Goal: Information Seeking & Learning: Get advice/opinions

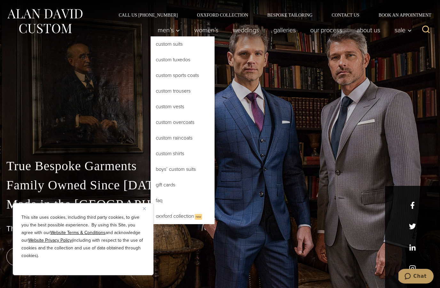
click at [189, 43] on link "Custom Suits" at bounding box center [183, 43] width 64 height 15
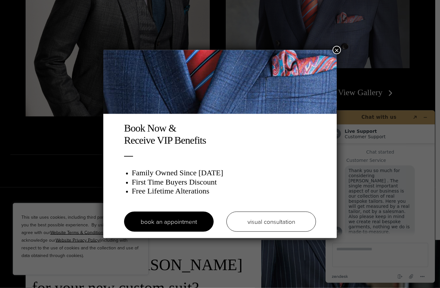
click at [339, 47] on button "×" at bounding box center [336, 50] width 8 height 8
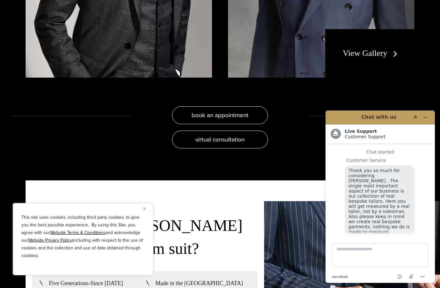
scroll to position [7, 0]
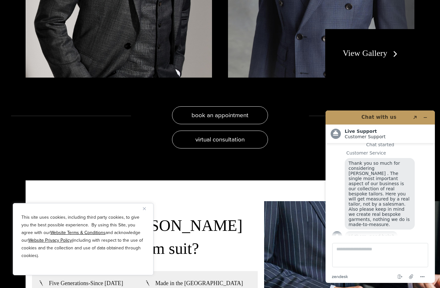
click at [300, 125] on div "book an appointment virtual consultation" at bounding box center [220, 127] width 182 height 42
click at [145, 208] on img "Close" at bounding box center [144, 208] width 3 height 3
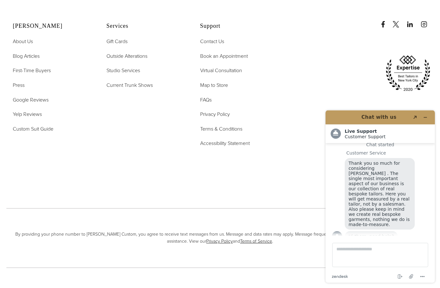
scroll to position [3892, 0]
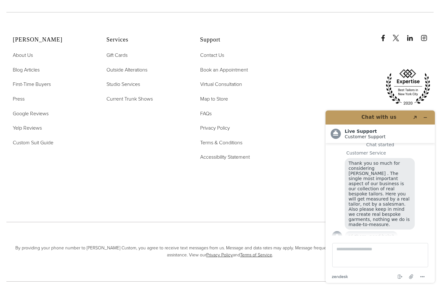
click at [26, 132] on span "Yelp Reviews" at bounding box center [27, 127] width 29 height 7
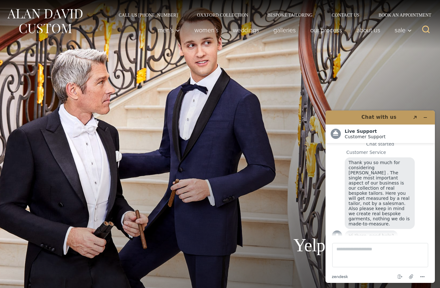
scroll to position [7, 0]
click at [432, 116] on header "Chat with us Created with Sketch." at bounding box center [379, 118] width 109 height 14
click at [424, 117] on icon "Minimize widget" at bounding box center [425, 117] width 4 height 4
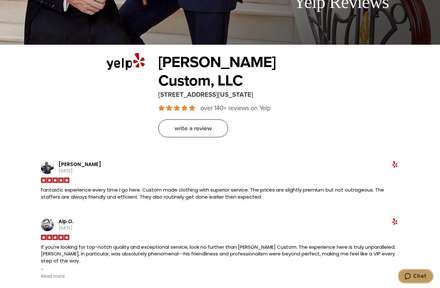
scroll to position [240, 0]
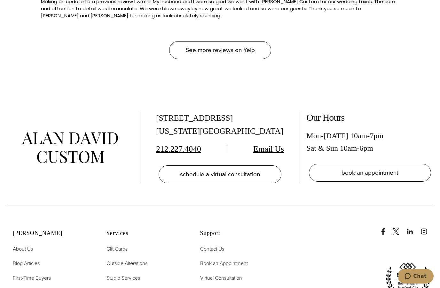
click at [253, 55] on span "See more reviews on Yelp" at bounding box center [219, 49] width 69 height 9
